Goal: Find specific page/section: Find specific page/section

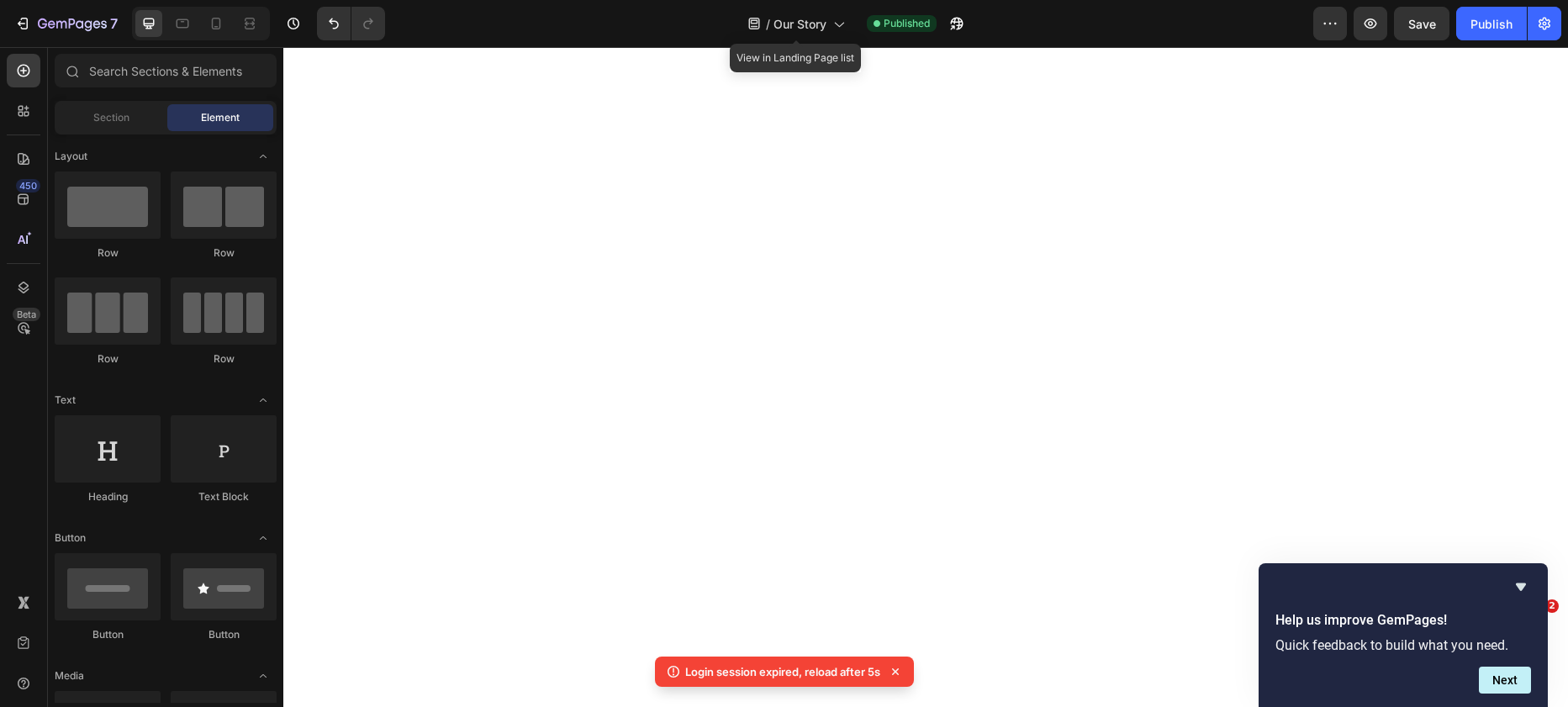
click at [819, 33] on div "/ Our Story" at bounding box center [796, 24] width 115 height 34
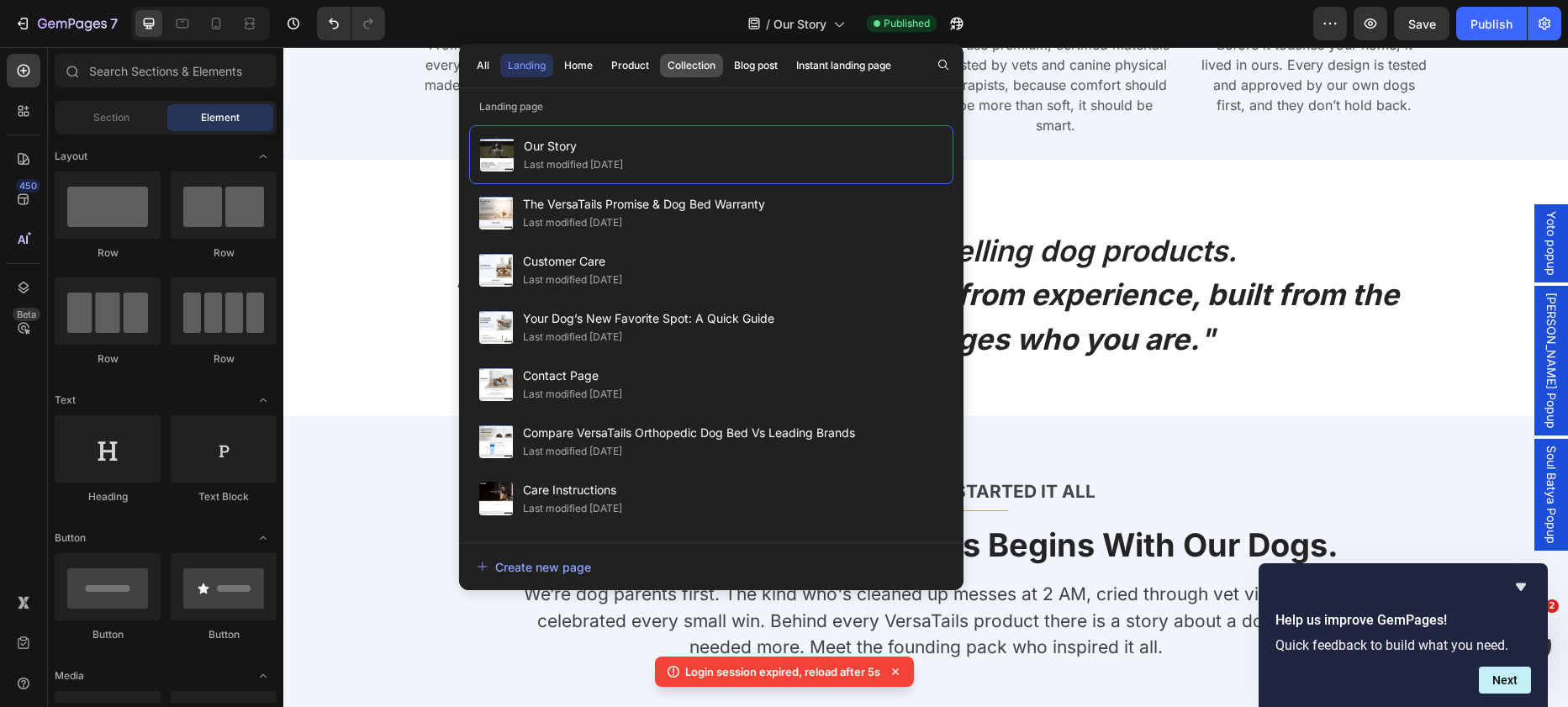
click at [698, 66] on div "Collection" at bounding box center [691, 66] width 48 height 15
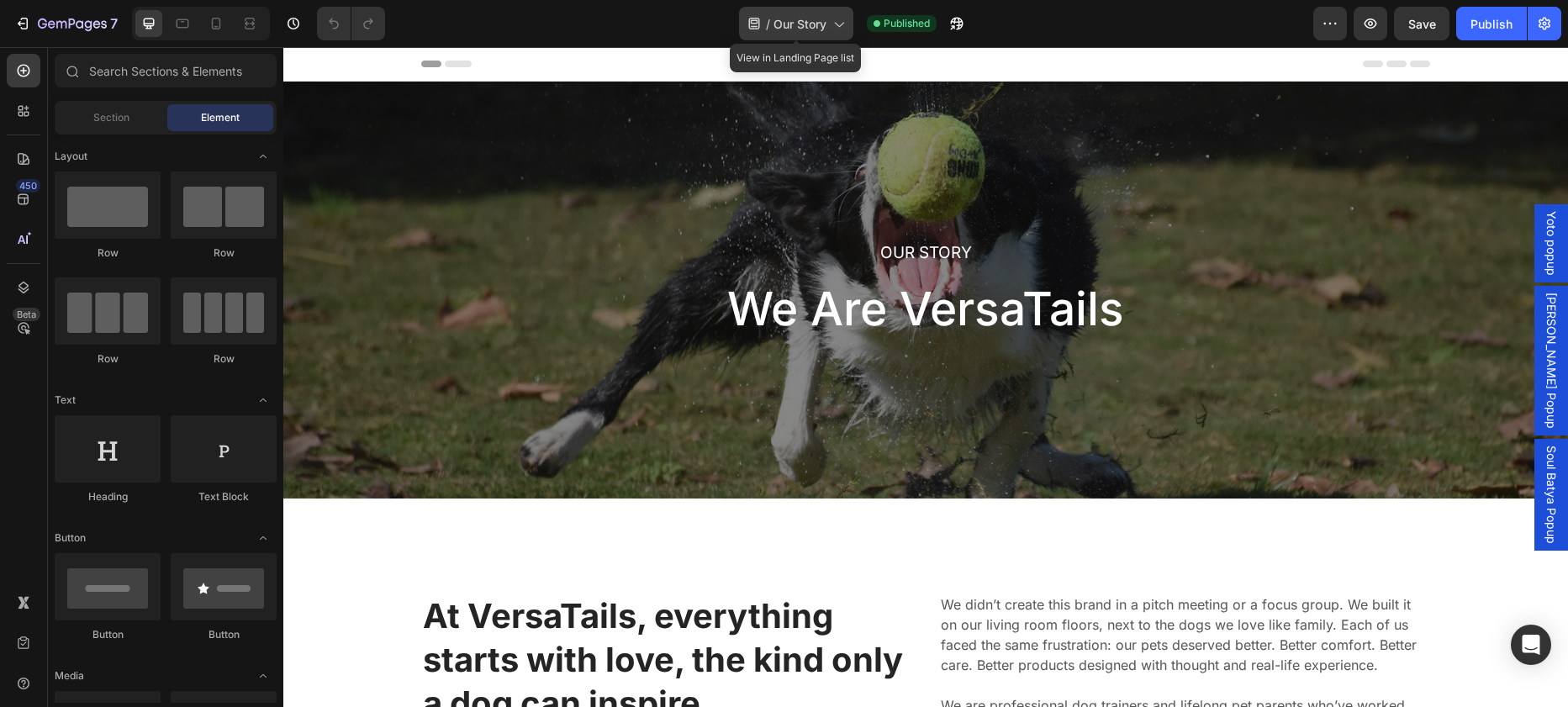
click at [789, 35] on div "/ Our Story" at bounding box center [796, 24] width 115 height 34
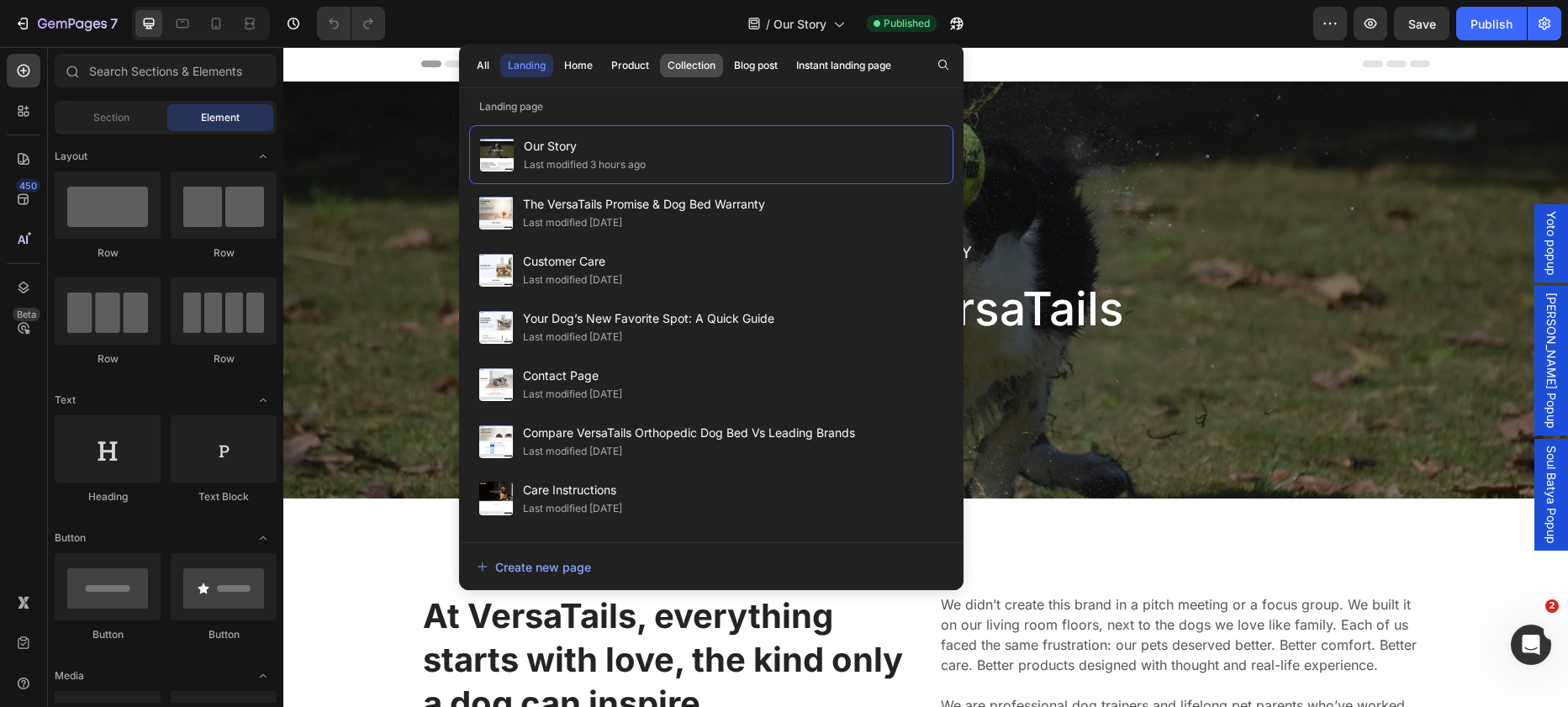
click at [707, 67] on div "Collection" at bounding box center [691, 66] width 48 height 15
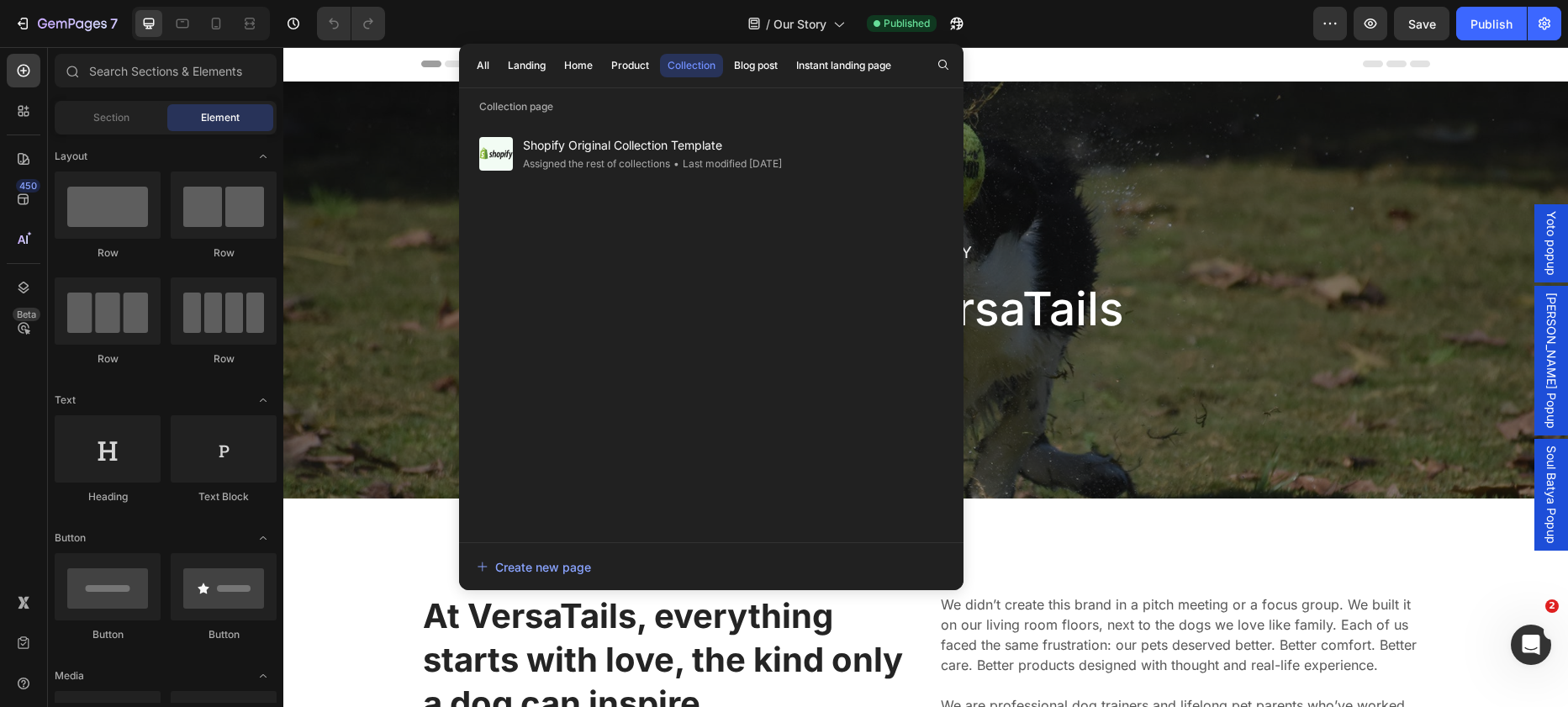
click at [707, 67] on div "Collection" at bounding box center [691, 66] width 48 height 15
click at [643, 61] on div "Product" at bounding box center [630, 66] width 38 height 15
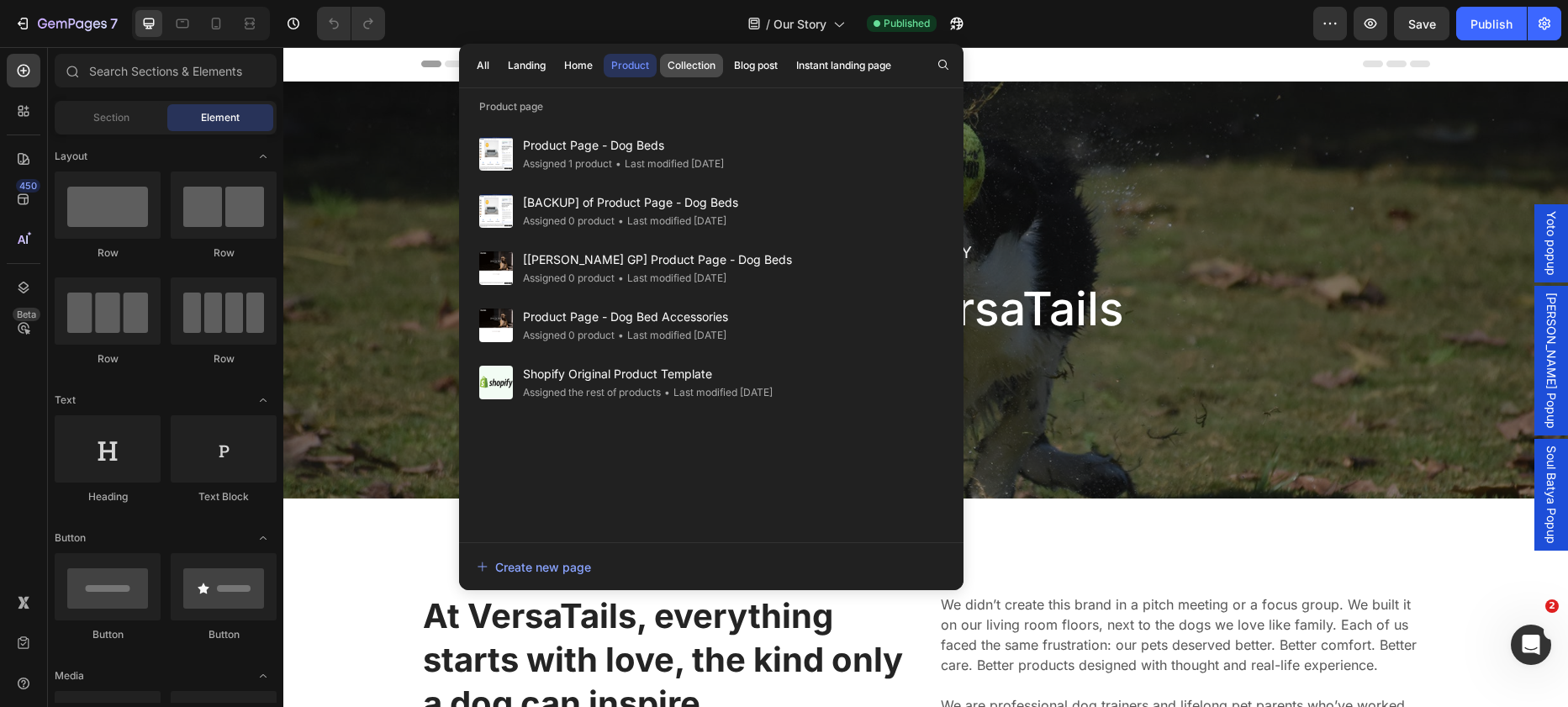
click at [669, 62] on div "Collection" at bounding box center [691, 66] width 48 height 15
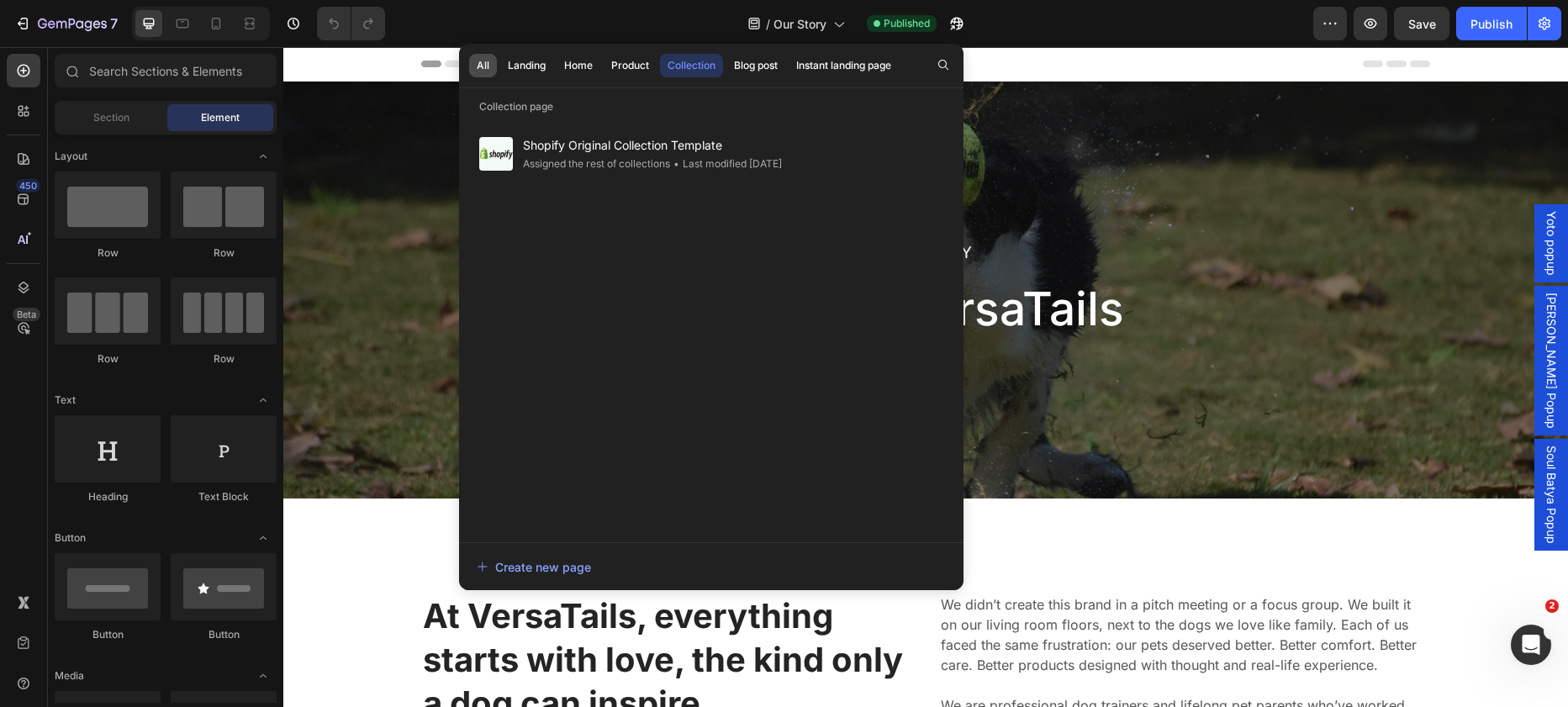
click at [483, 56] on button "All" at bounding box center [483, 66] width 28 height 24
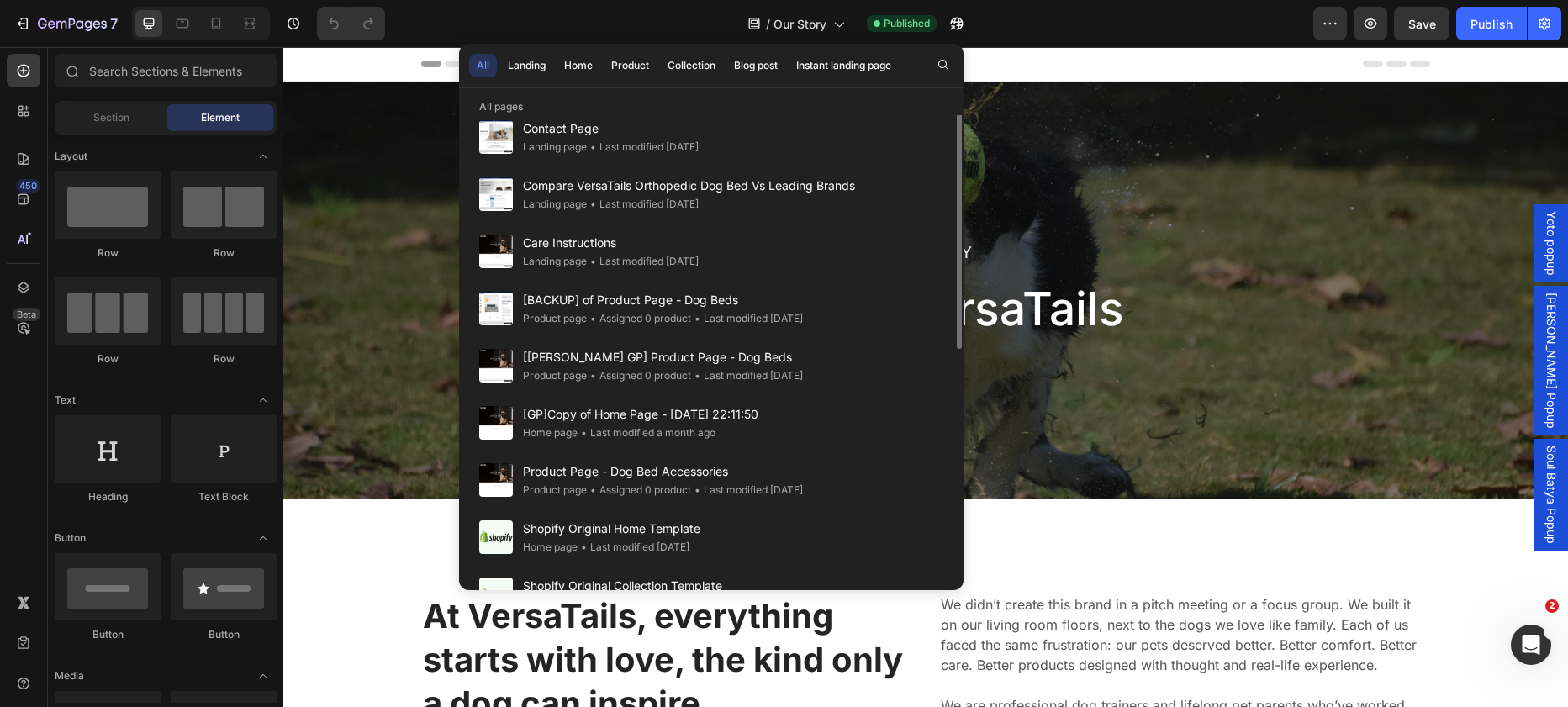
scroll to position [452, 0]
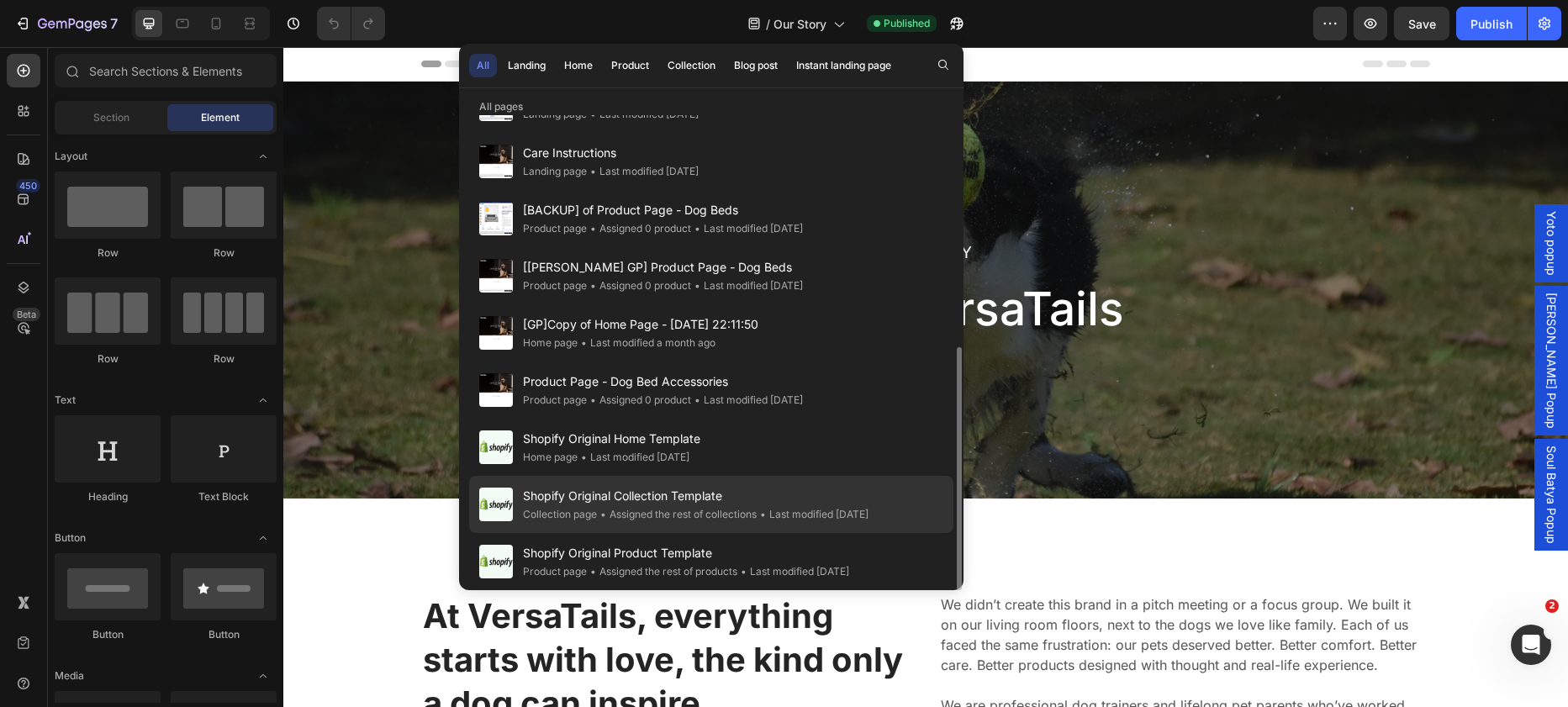
click at [780, 508] on div "• Last modified 3 months ago" at bounding box center [812, 515] width 112 height 17
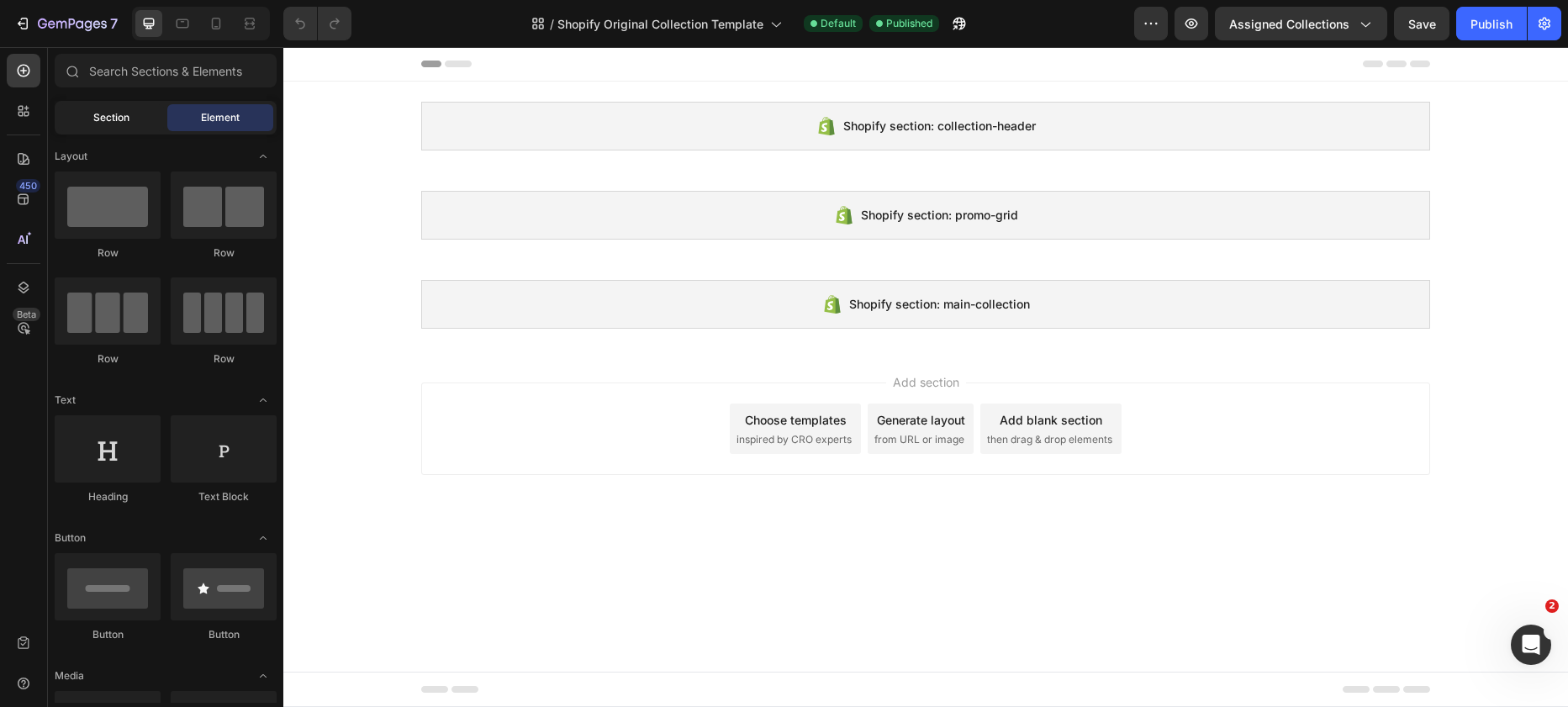
click at [131, 109] on div "Section" at bounding box center [111, 118] width 106 height 27
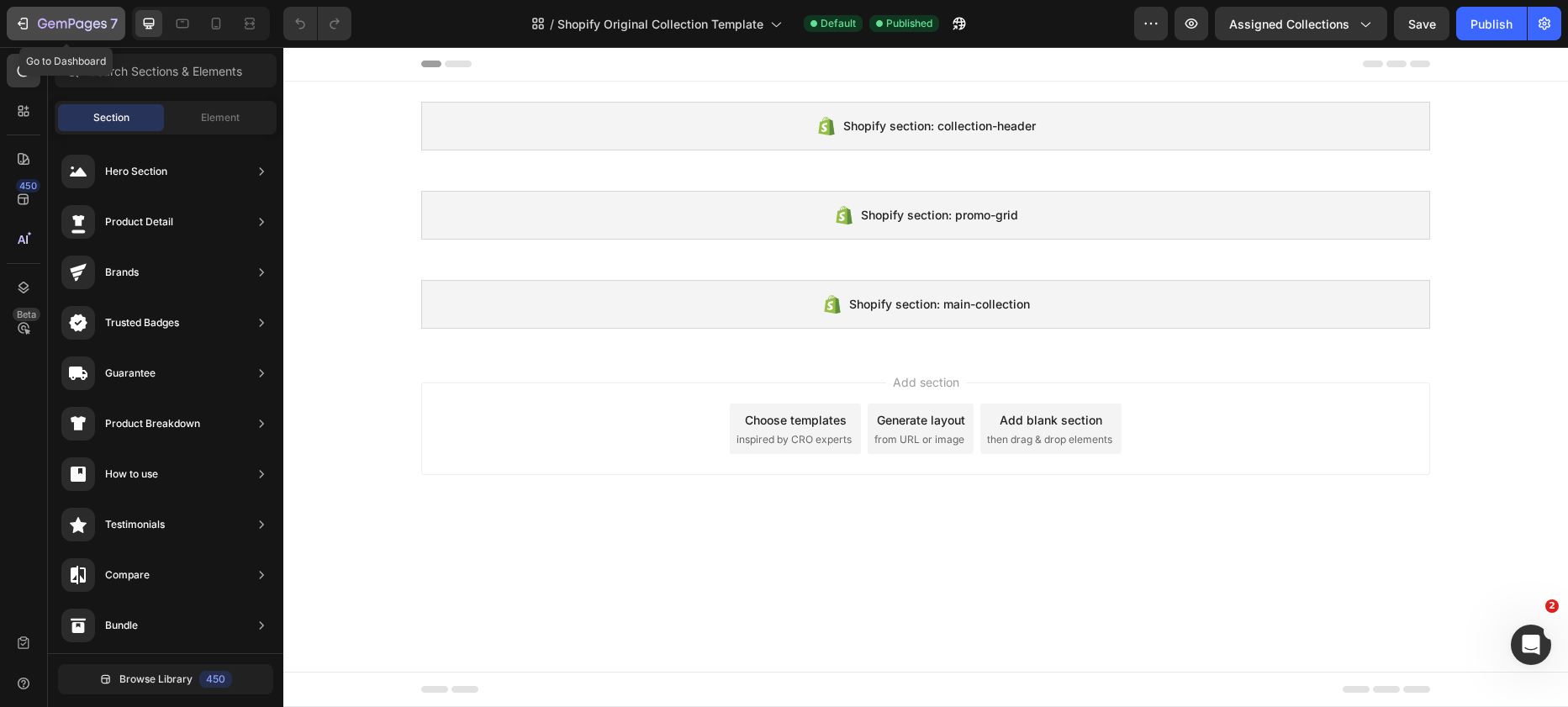
click at [32, 15] on div "7" at bounding box center [66, 24] width 104 height 20
